Goal: Navigation & Orientation: Understand site structure

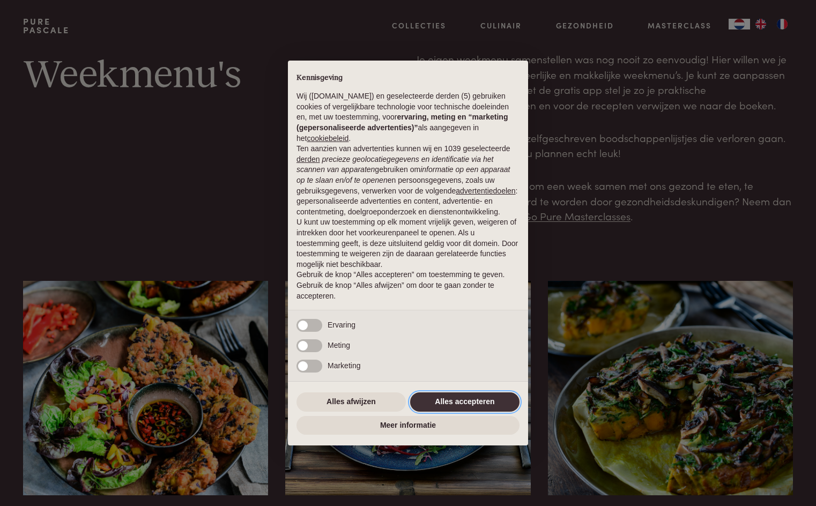
click at [467, 398] on button "Alles accepteren" at bounding box center [464, 401] width 109 height 19
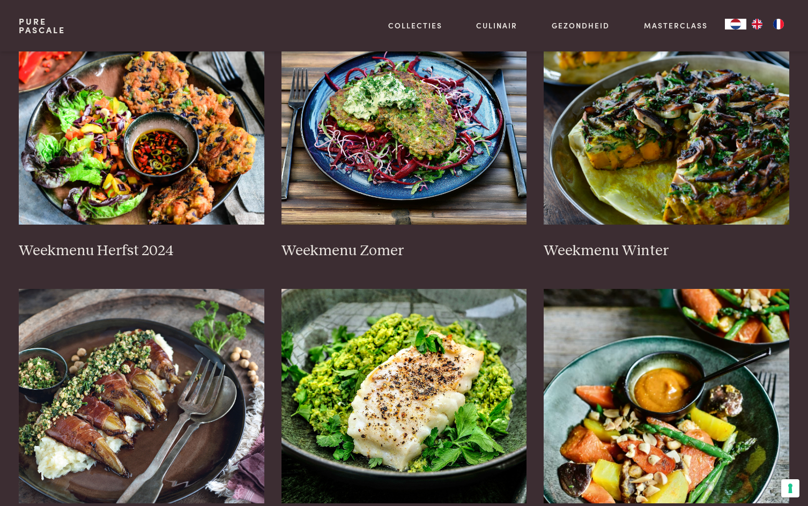
scroll to position [268, 0]
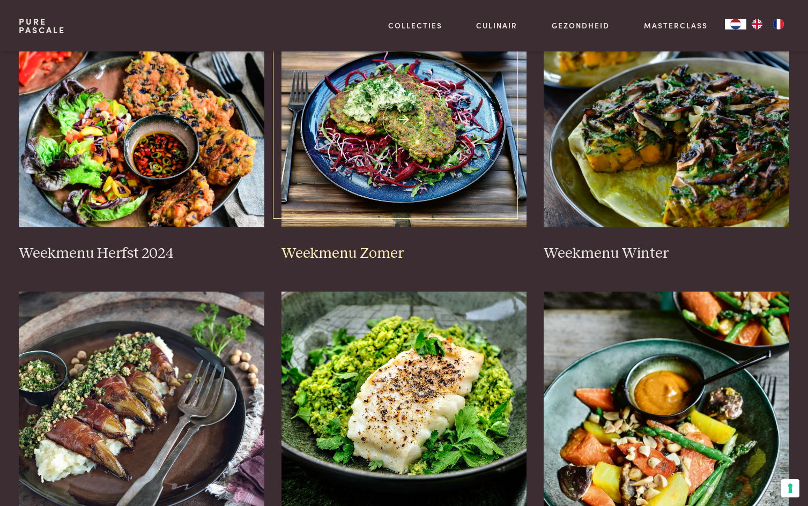
click at [411, 109] on img at bounding box center [403, 120] width 245 height 214
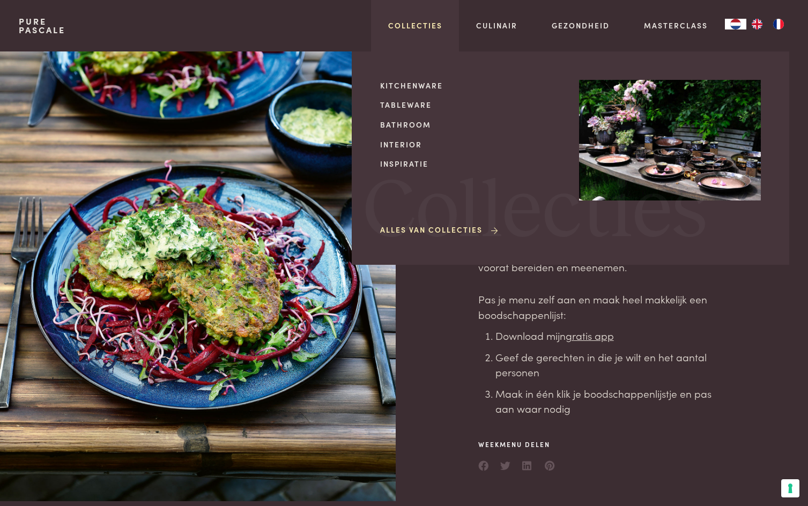
click at [411, 26] on link "Collecties" at bounding box center [415, 25] width 54 height 11
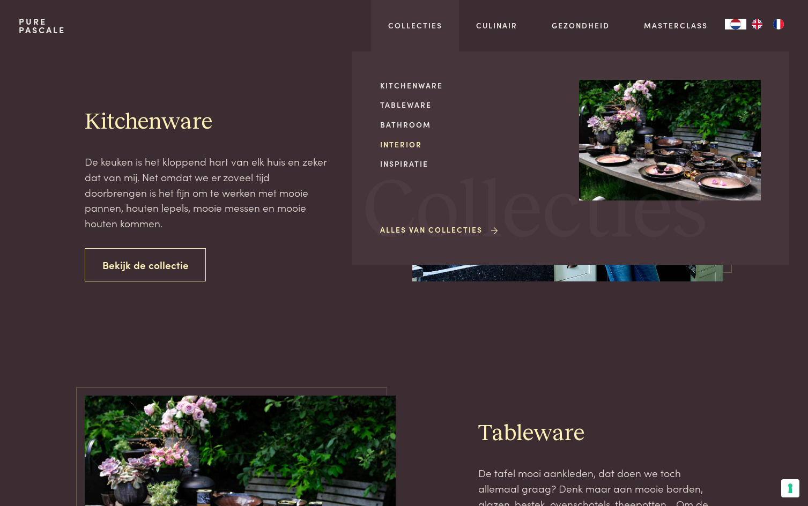
click at [392, 140] on link "Interior" at bounding box center [471, 144] width 182 height 11
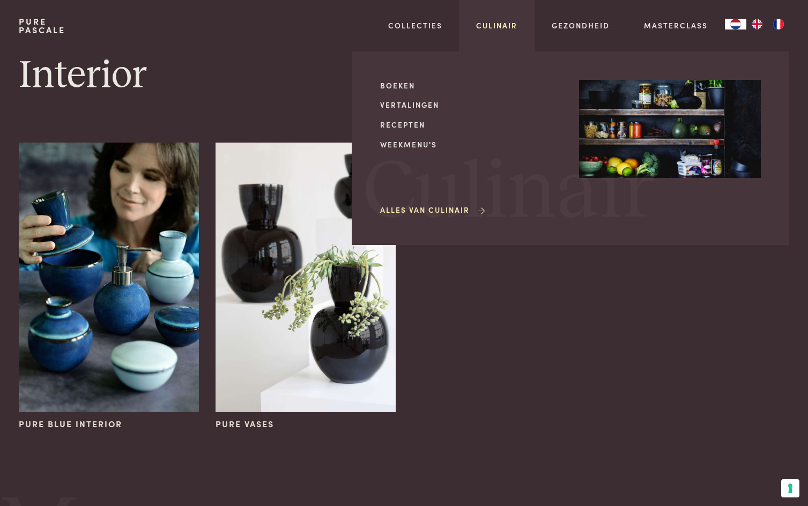
click at [481, 22] on link "Culinair" at bounding box center [496, 25] width 41 height 11
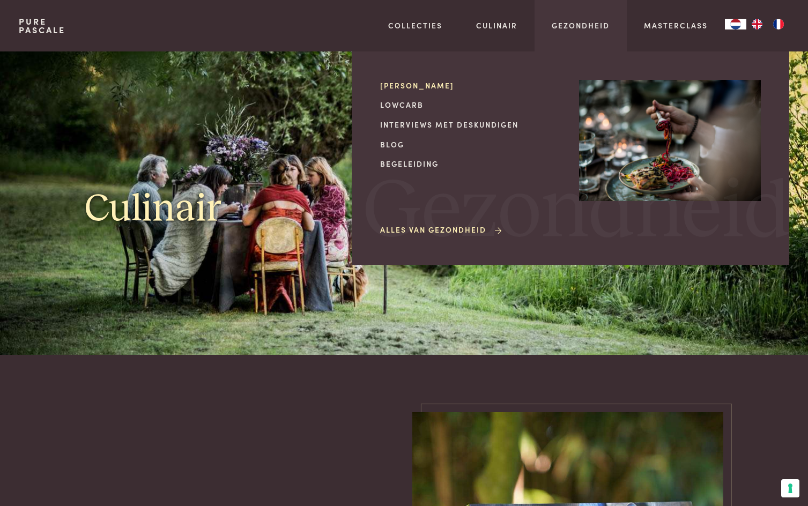
click at [439, 80] on link "[PERSON_NAME]" at bounding box center [471, 85] width 182 height 11
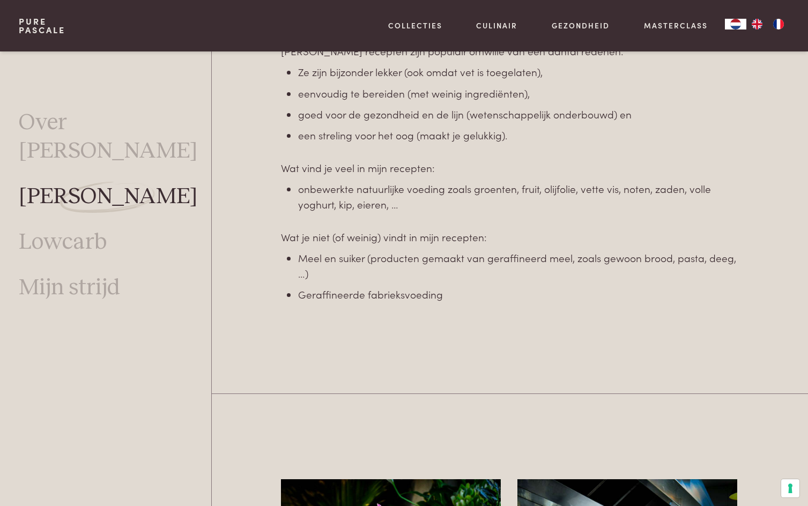
scroll to position [623, 0]
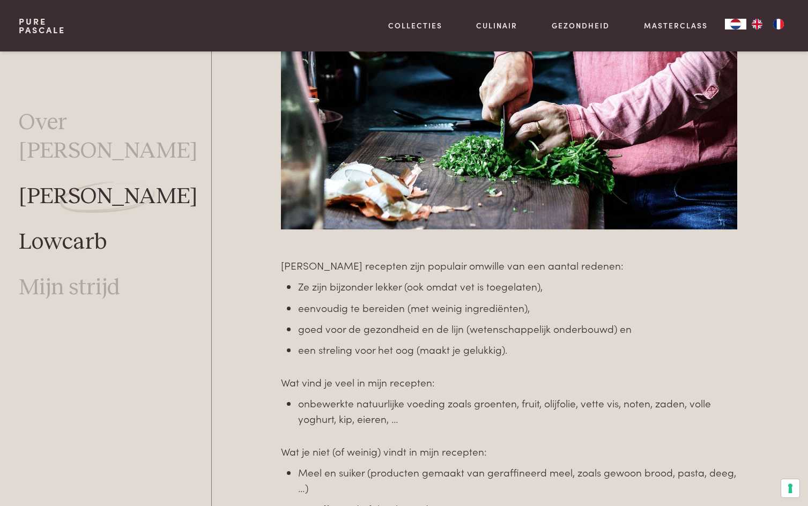
click at [62, 228] on link "Lowcarb" at bounding box center [63, 242] width 88 height 28
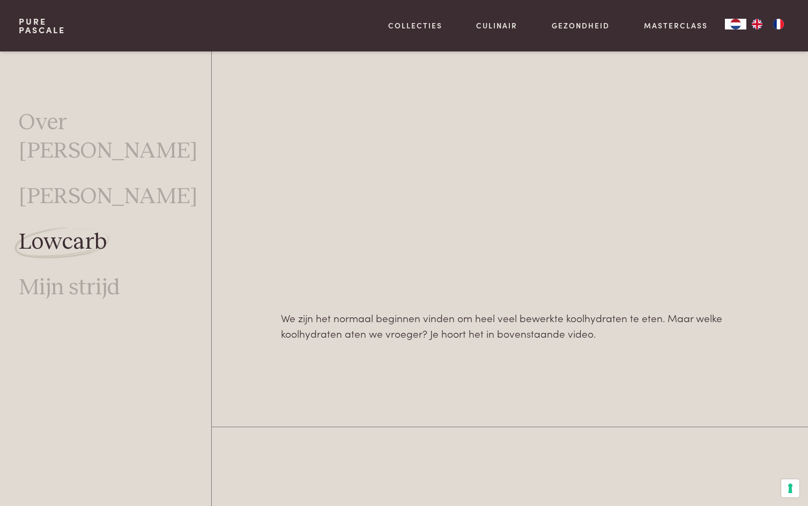
scroll to position [730, 0]
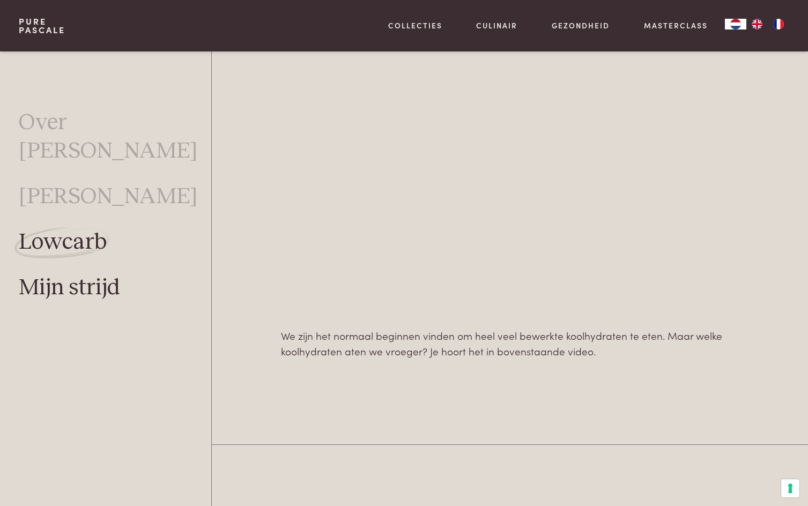
click at [44, 273] on link "Mijn strijd" at bounding box center [69, 287] width 101 height 28
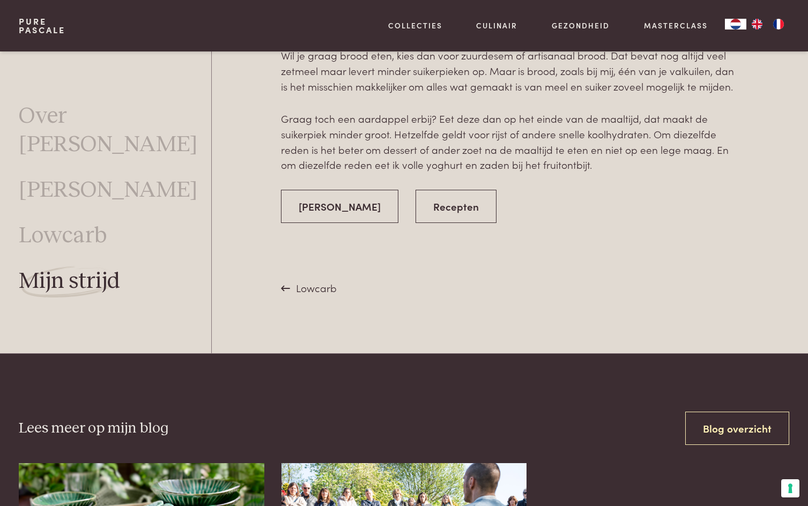
scroll to position [2338, 0]
